Goal: Complete application form: Complete application form

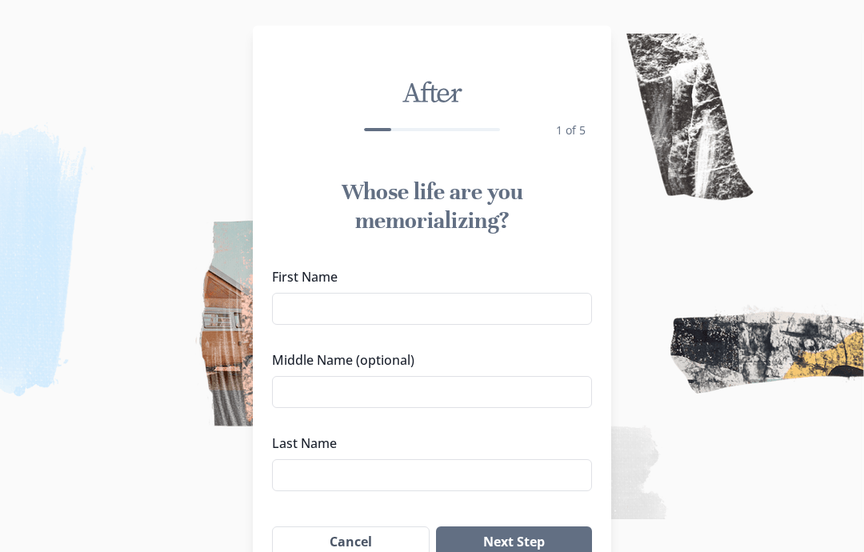
click at [297, 310] on input "First Name" at bounding box center [432, 309] width 320 height 32
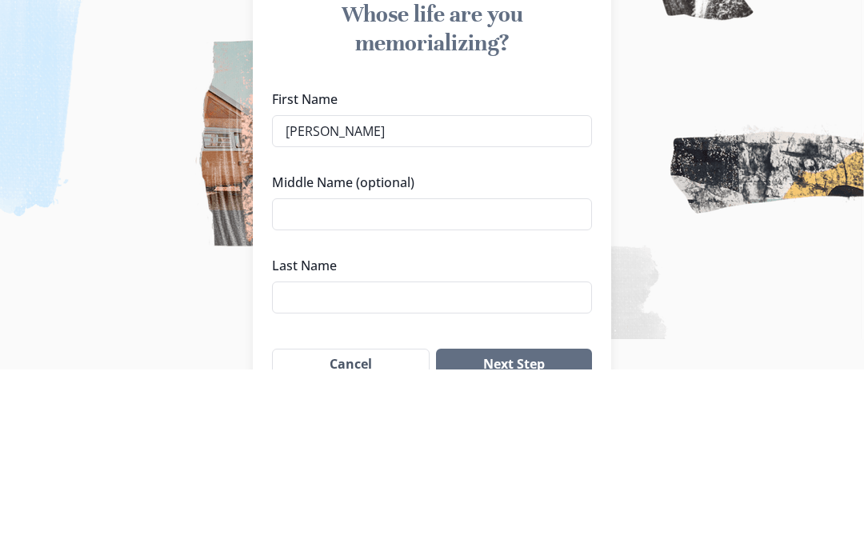
type input "[PERSON_NAME]"
click at [331, 376] on input "Middle Name (optional)" at bounding box center [432, 392] width 320 height 32
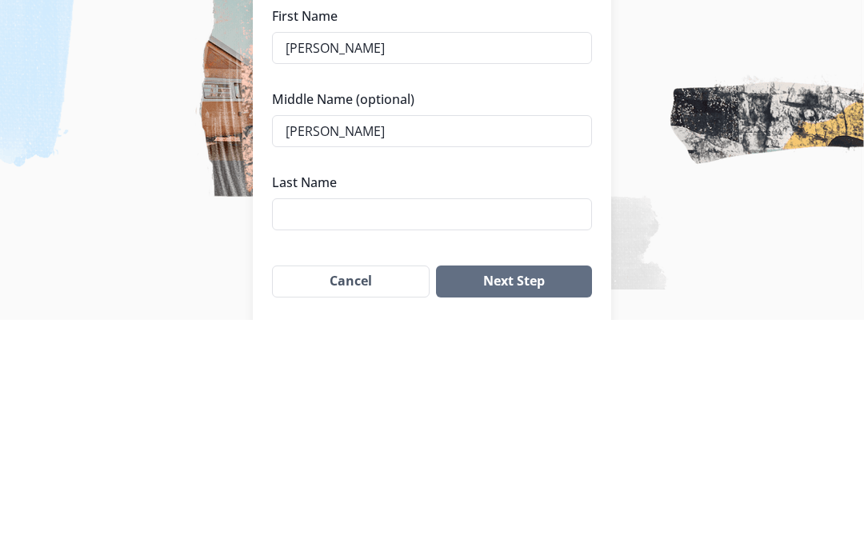
scroll to position [39, 0]
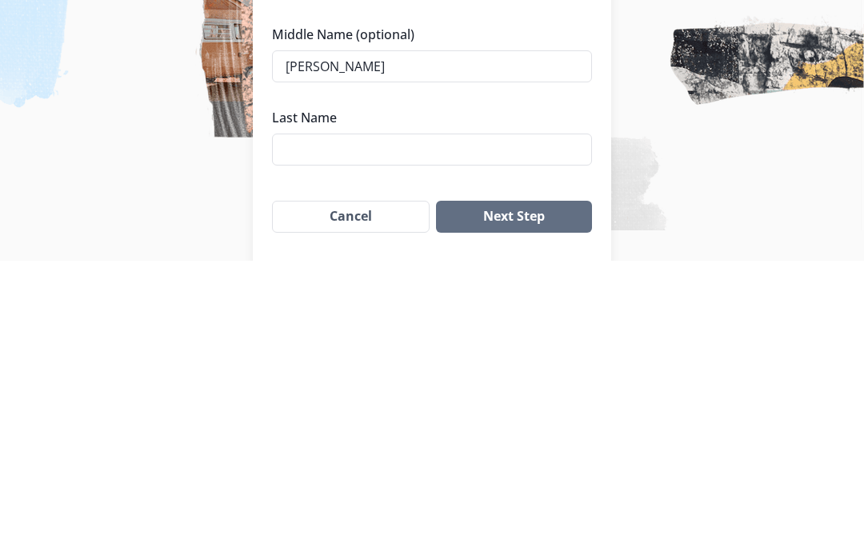
type input "[PERSON_NAME]"
click at [297, 420] on input "Last Name" at bounding box center [432, 436] width 320 height 32
type input "Heath"
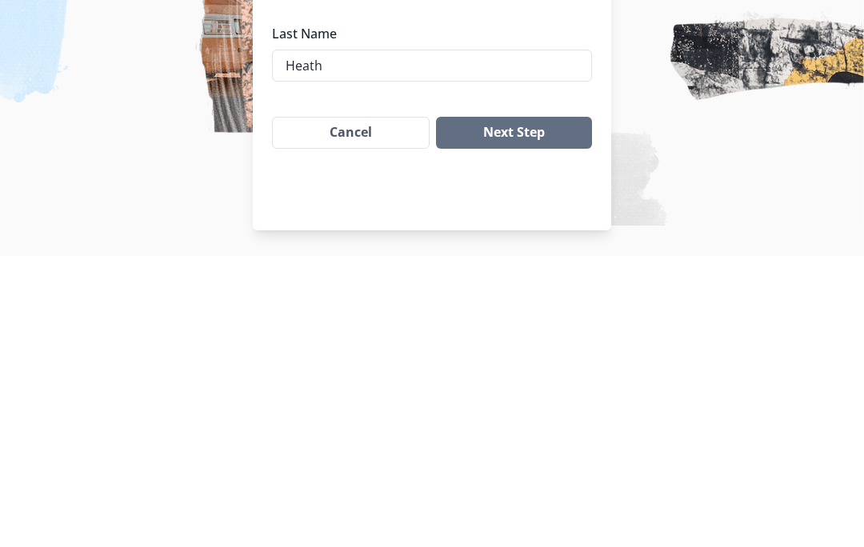
click at [518, 408] on button "Next Step" at bounding box center [514, 424] width 156 height 32
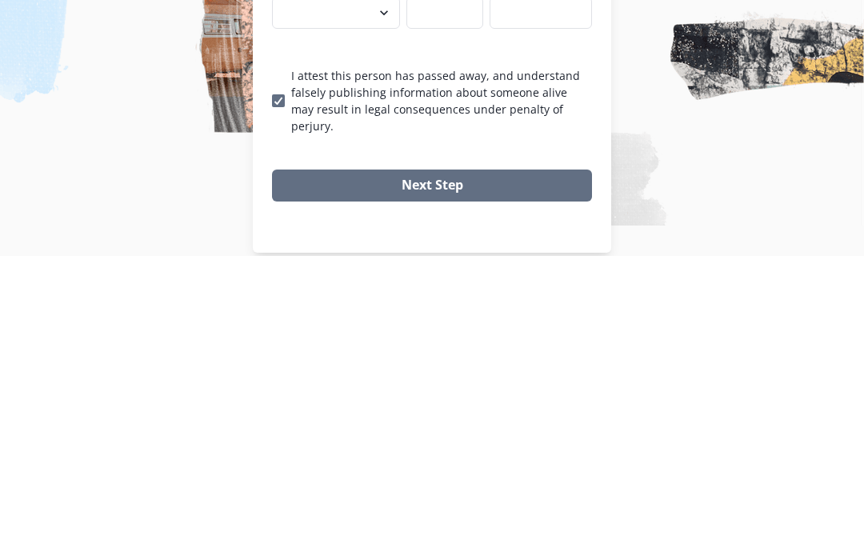
scroll to position [114, 0]
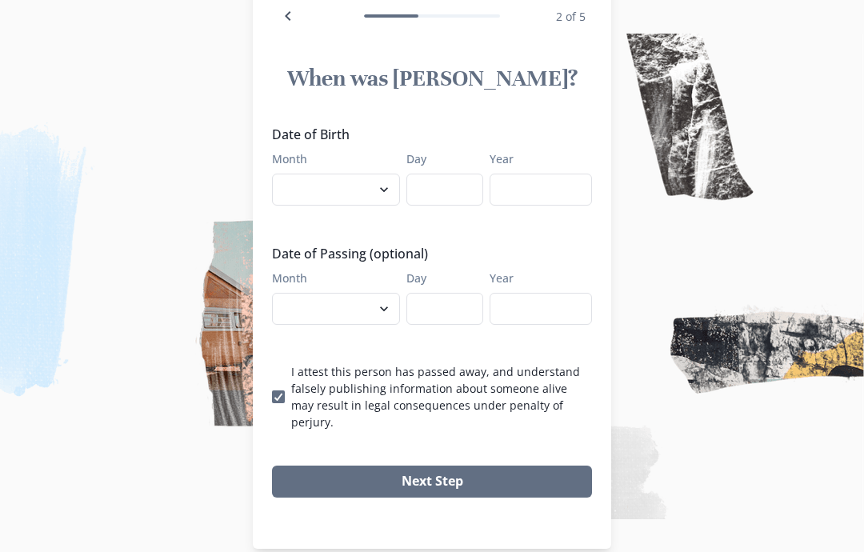
click at [383, 192] on select "January February March April May June July August September October November De…" at bounding box center [336, 190] width 128 height 32
select select "3"
click at [463, 187] on input "Day" at bounding box center [444, 190] width 77 height 32
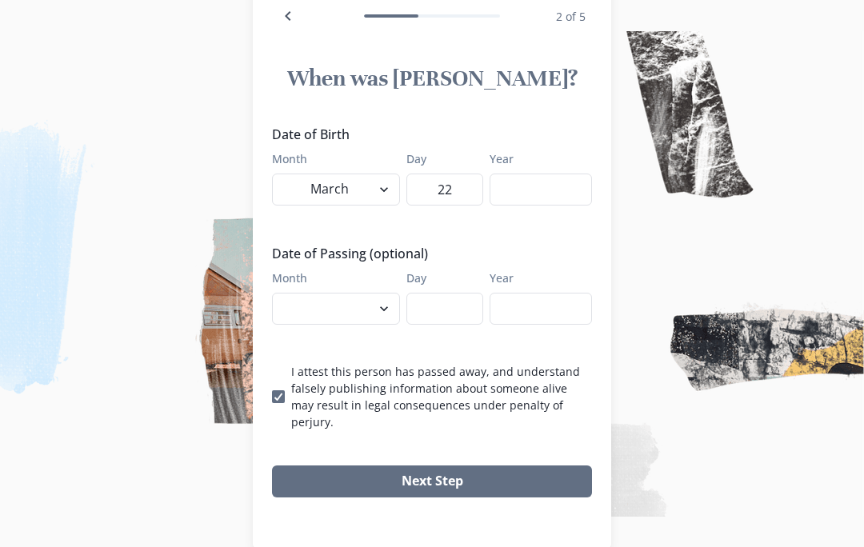
type input "22"
click at [533, 190] on input "Year" at bounding box center [541, 190] width 102 height 32
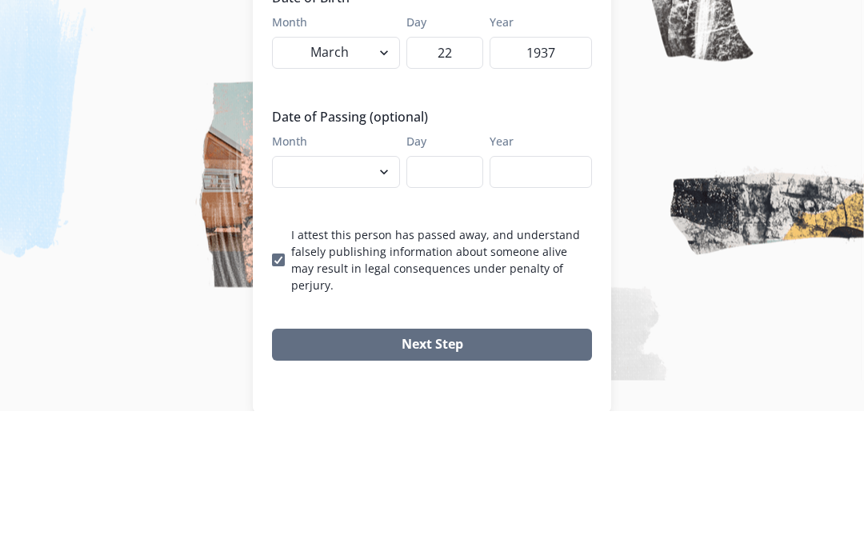
type input "1937"
click at [303, 293] on select "January February March April May June July August September October November De…" at bounding box center [336, 309] width 128 height 32
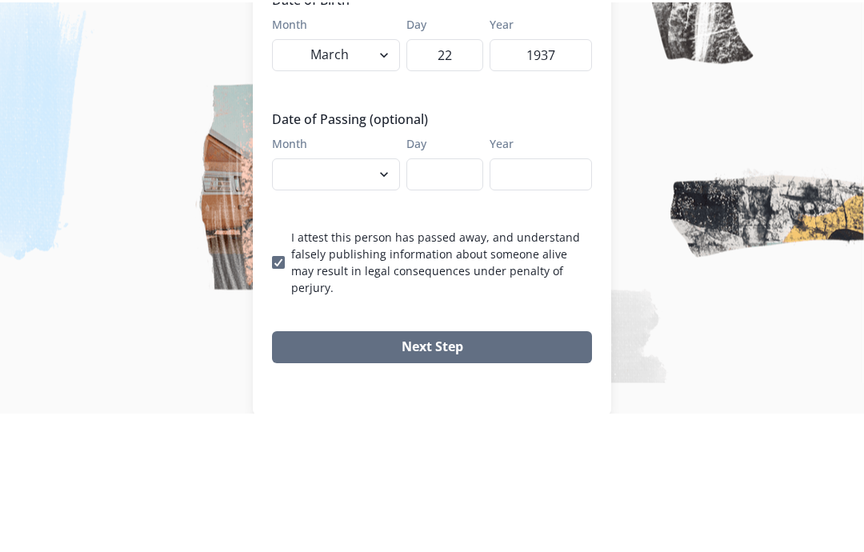
scroll to position [119, 0]
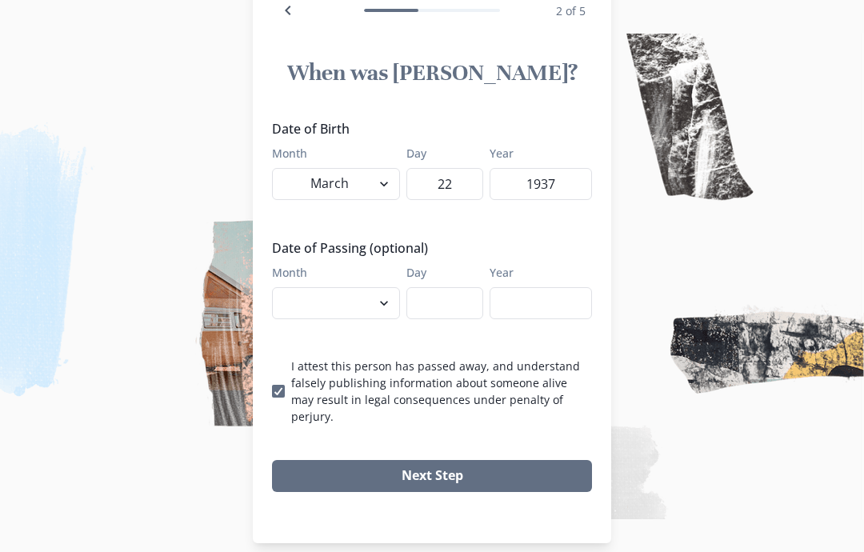
select select "8"
click at [443, 300] on input "Day" at bounding box center [444, 303] width 77 height 32
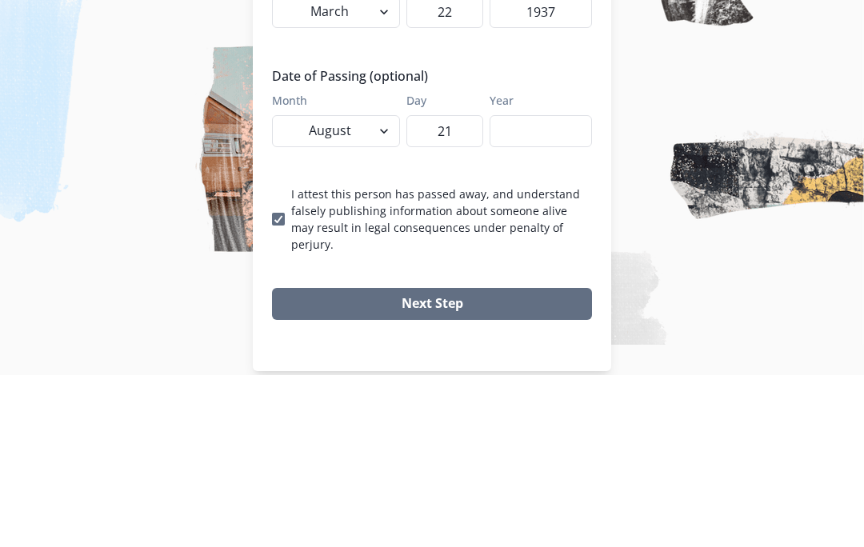
type input "21"
click at [525, 287] on input "Year" at bounding box center [541, 303] width 102 height 32
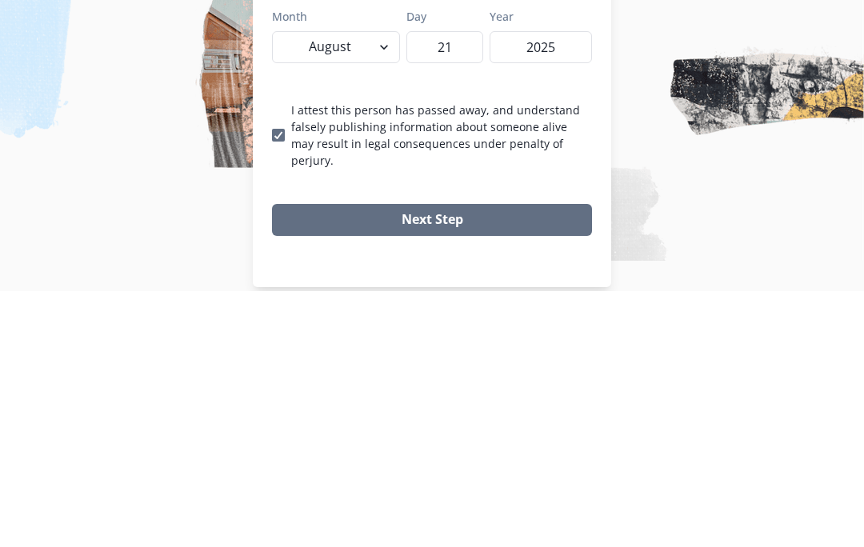
type input "2025"
click at [402, 460] on button "Next Step" at bounding box center [432, 476] width 320 height 32
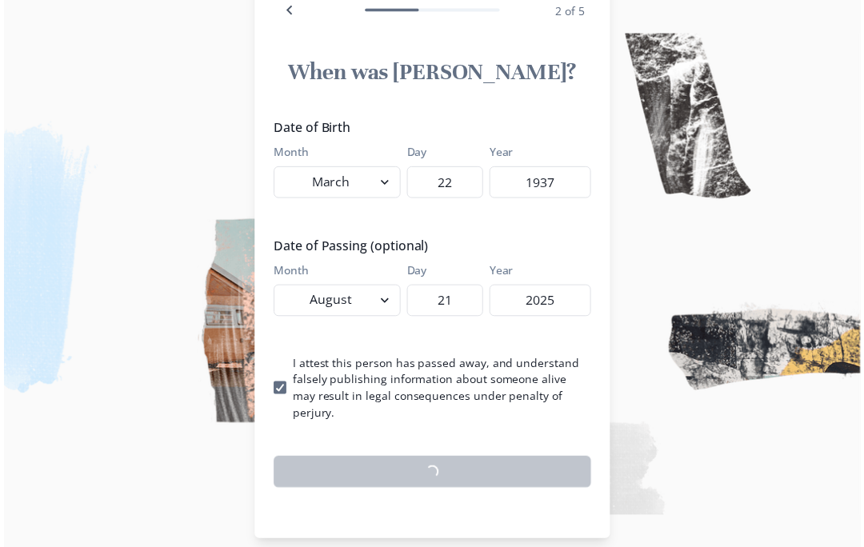
scroll to position [114, 0]
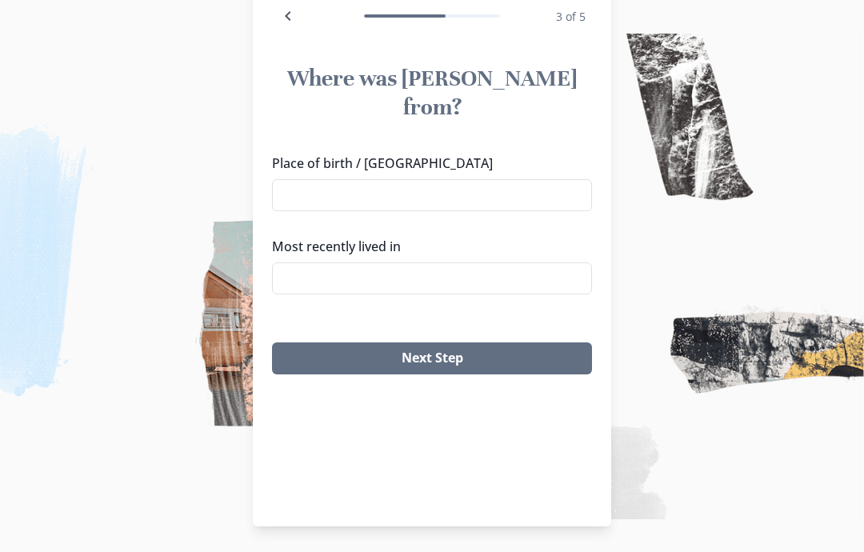
click at [304, 179] on input "Place of birth / [GEOGRAPHIC_DATA]" at bounding box center [432, 195] width 320 height 32
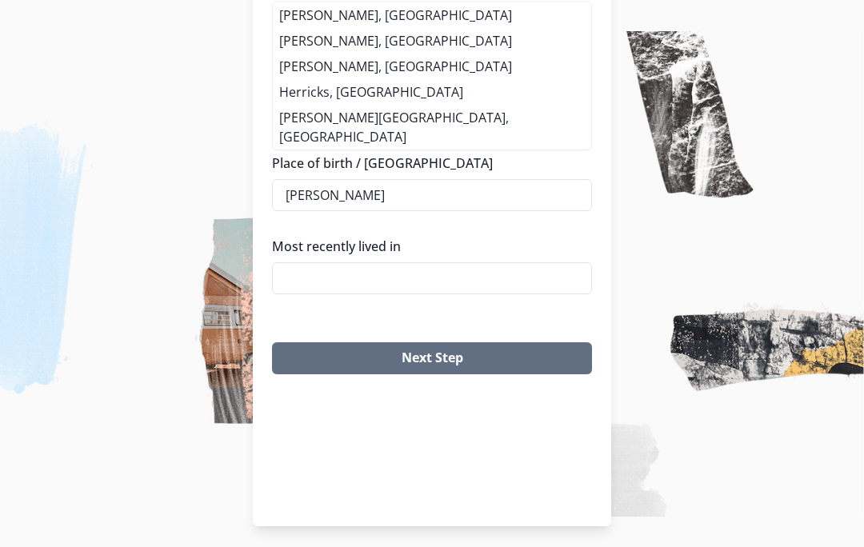
click at [329, 79] on li "[PERSON_NAME], [GEOGRAPHIC_DATA]" at bounding box center [432, 67] width 318 height 26
type input "[PERSON_NAME], [GEOGRAPHIC_DATA]"
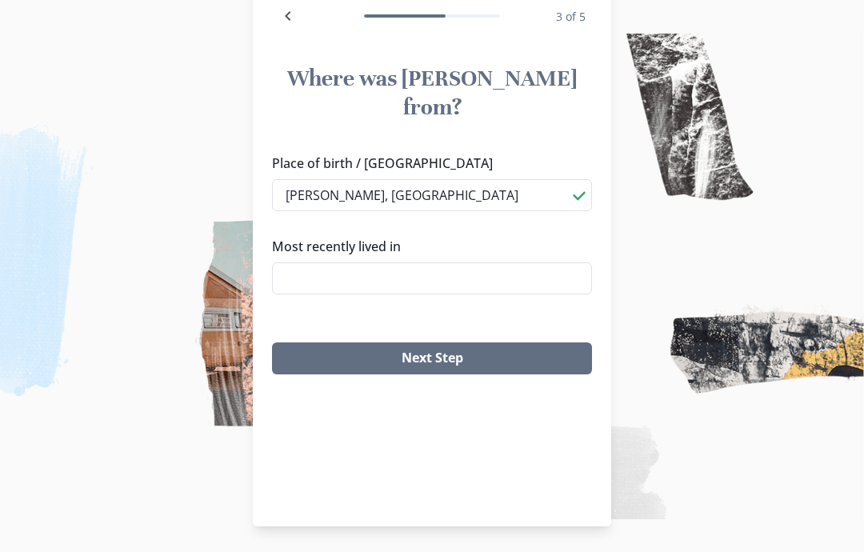
click at [318, 262] on input "Most recently lived in" at bounding box center [432, 278] width 320 height 32
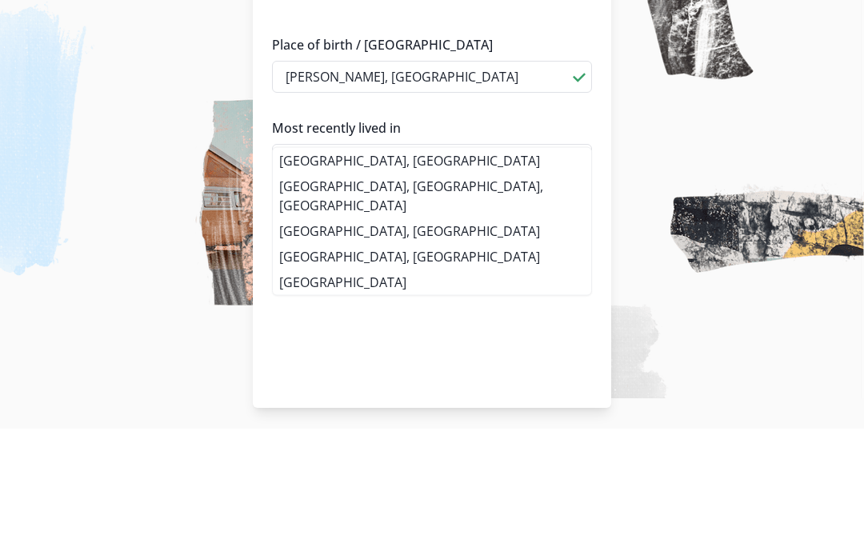
click at [323, 266] on li "[GEOGRAPHIC_DATA], [GEOGRAPHIC_DATA]" at bounding box center [432, 279] width 318 height 26
type input "[GEOGRAPHIC_DATA], [GEOGRAPHIC_DATA]"
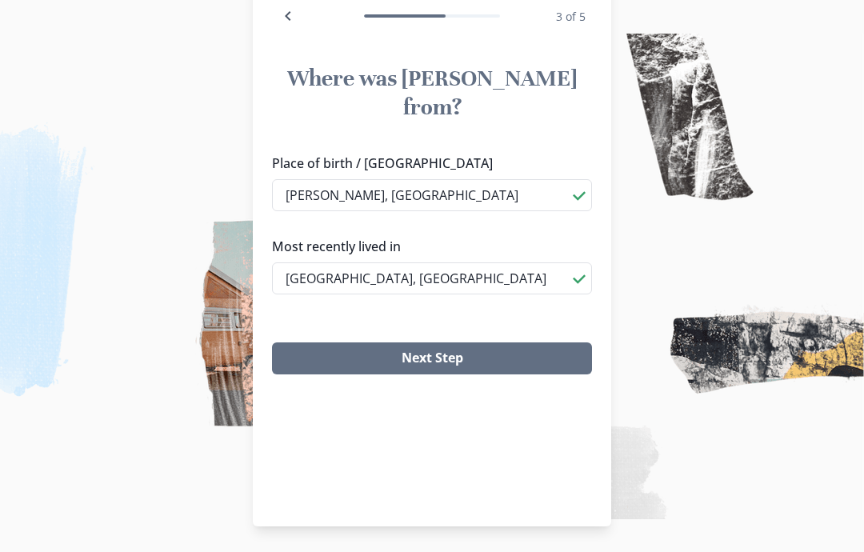
click at [440, 342] on button "Next Step" at bounding box center [432, 358] width 320 height 32
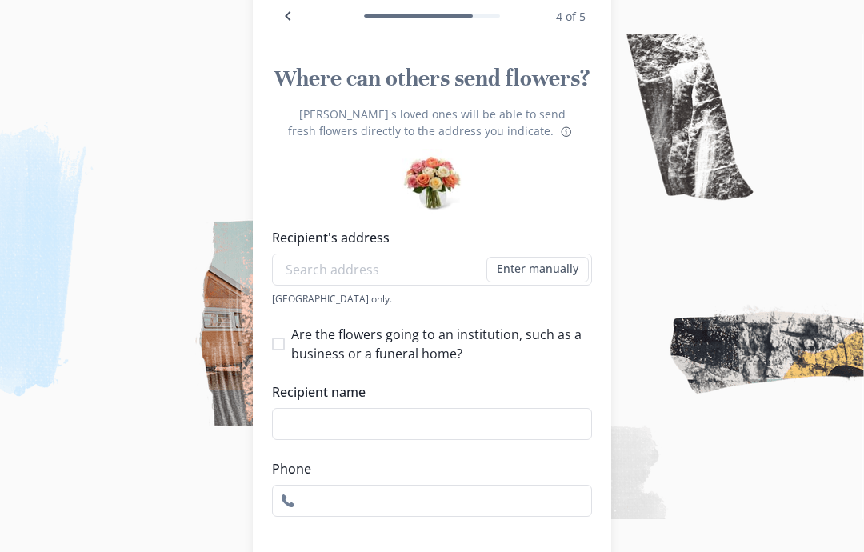
click at [283, 344] on span at bounding box center [278, 344] width 13 height 13
click at [272, 344] on input "Are the flowers going to an institution, such as a business or a funeral home?" at bounding box center [271, 343] width 1 height 1
checkbox input "true"
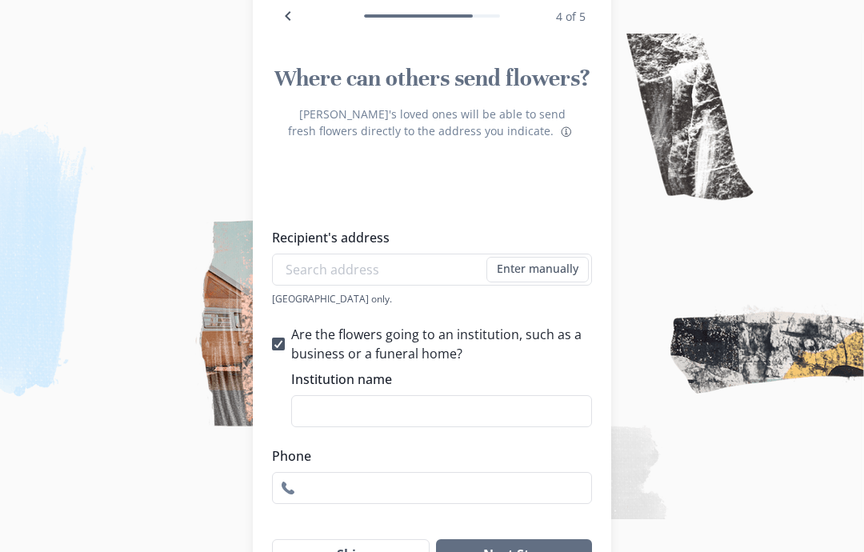
click at [331, 404] on input "Institution name" at bounding box center [441, 411] width 301 height 32
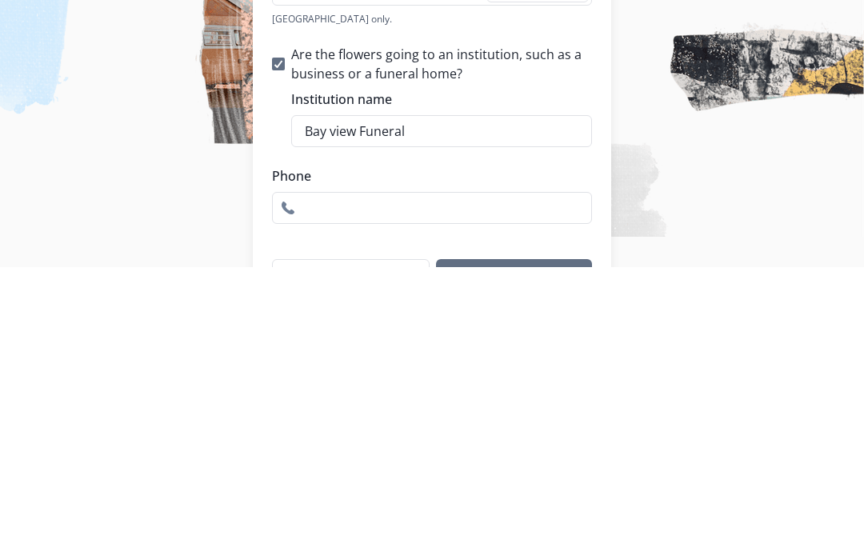
click at [330, 395] on input "Bay view Funeral" at bounding box center [441, 411] width 301 height 32
click at [338, 395] on input "Bay view Funeral" at bounding box center [441, 411] width 301 height 32
click at [342, 395] on input "Bay view Funeral" at bounding box center [441, 411] width 301 height 32
click at [334, 395] on input "Bay view Funeral" at bounding box center [441, 411] width 301 height 32
click at [340, 395] on input "Bay view Funeral" at bounding box center [441, 411] width 301 height 32
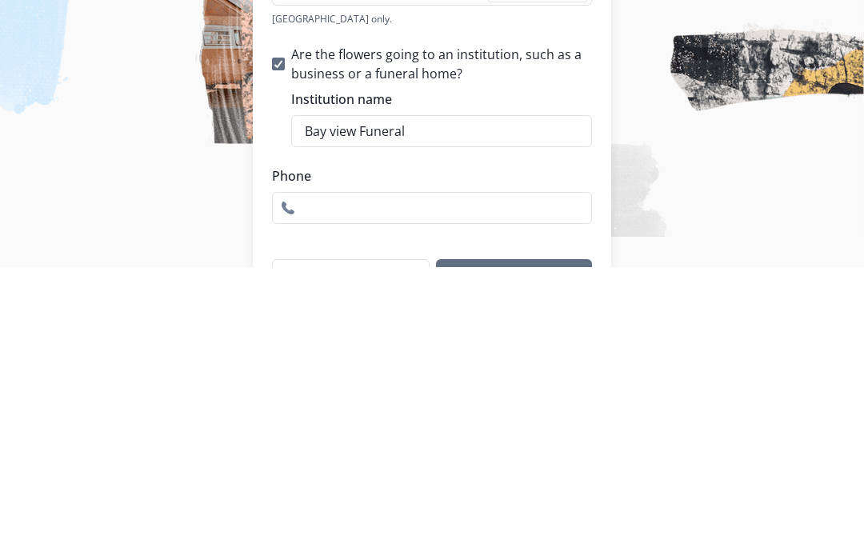
click at [348, 395] on input "Bay view Funeral" at bounding box center [441, 411] width 301 height 32
type input "Bay View Funeral"
click at [314, 472] on input "Phone" at bounding box center [432, 488] width 320 height 32
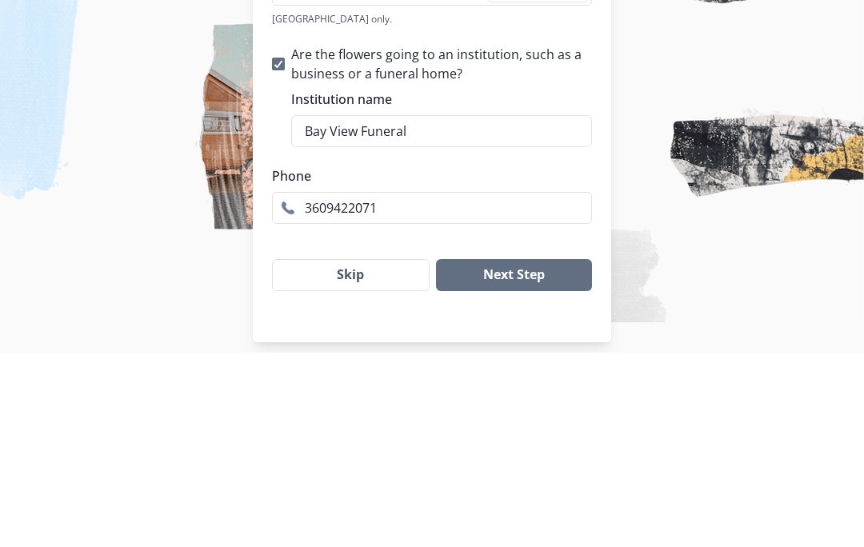
scroll to position [214, 0]
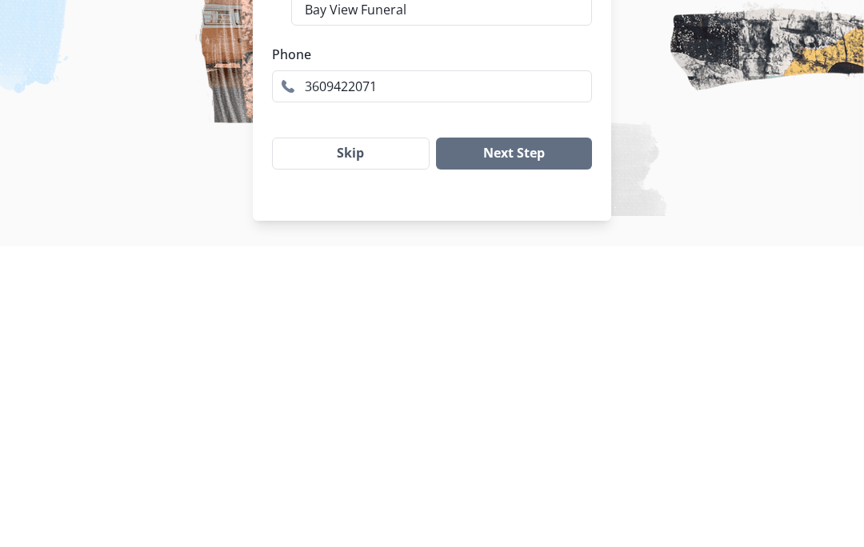
type input "3609422071"
click at [514, 438] on button "Next Step" at bounding box center [514, 454] width 156 height 32
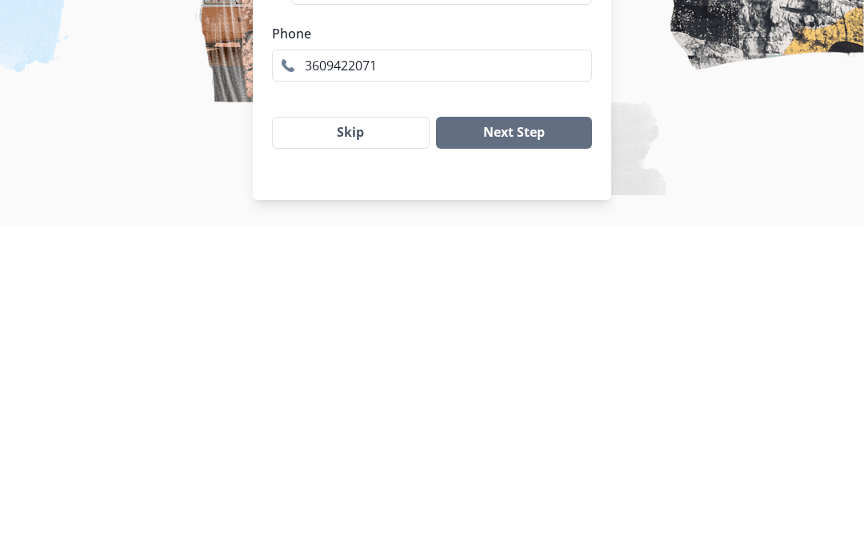
click at [506, 438] on button "Next Step" at bounding box center [514, 454] width 156 height 32
click at [527, 438] on button "Next Step" at bounding box center [514, 454] width 156 height 32
click at [523, 438] on button "Next Step" at bounding box center [514, 454] width 156 height 32
click at [398, 438] on button "Skip" at bounding box center [351, 454] width 158 height 32
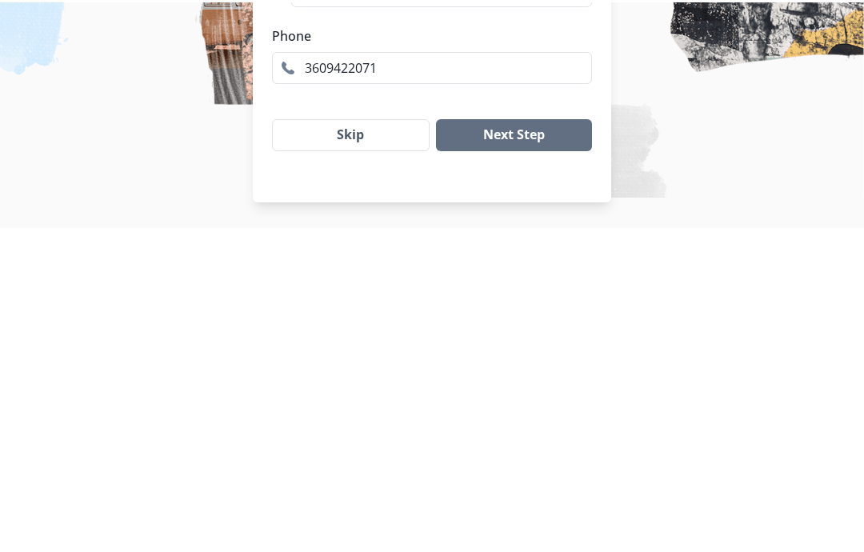
scroll to position [114, 0]
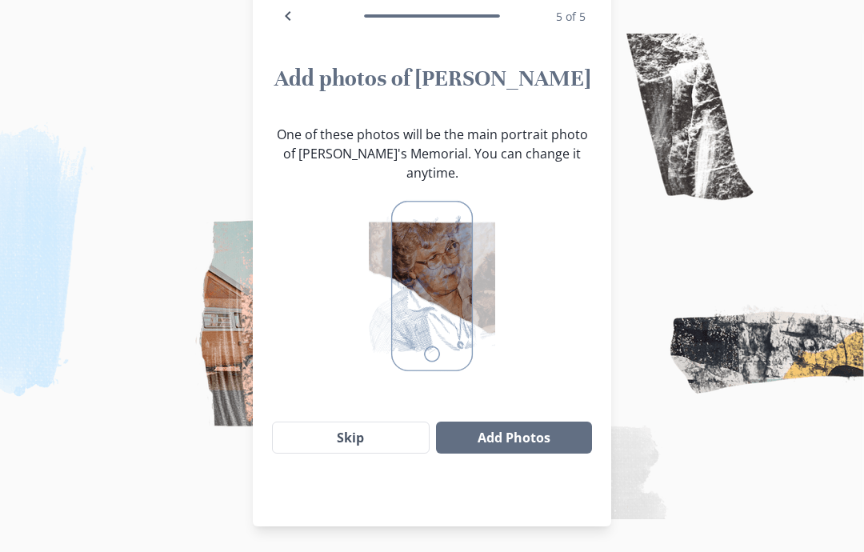
click at [532, 422] on button "Add Photos" at bounding box center [514, 438] width 156 height 32
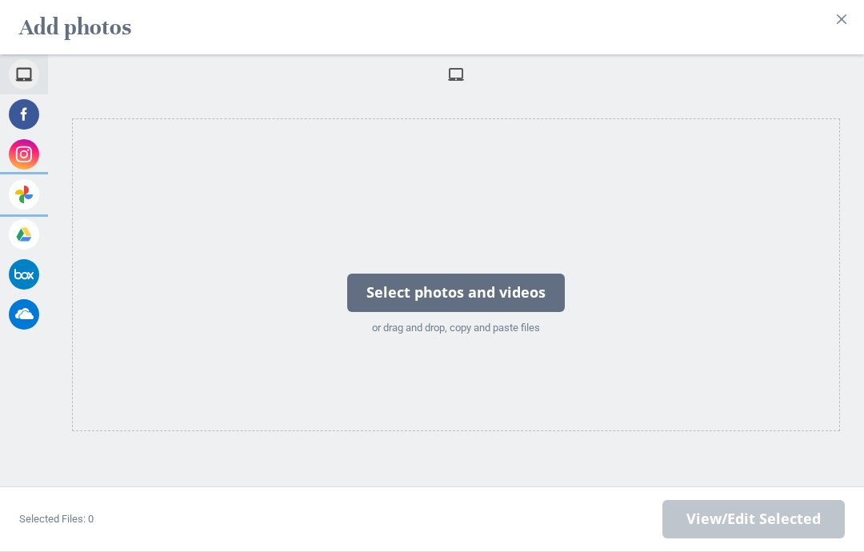
click at [30, 194] on span at bounding box center [24, 194] width 30 height 30
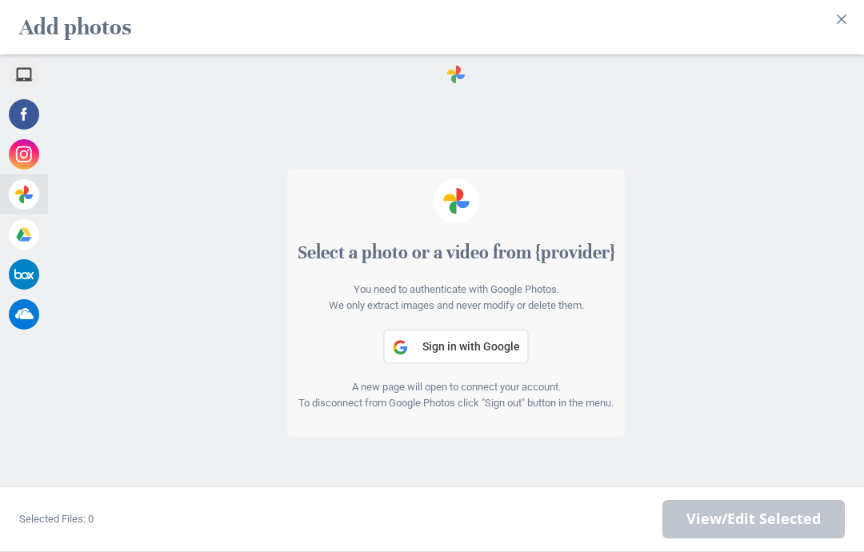
click at [466, 340] on span "Sign in with Google" at bounding box center [471, 346] width 98 height 13
